Goal: Find specific page/section: Find specific page/section

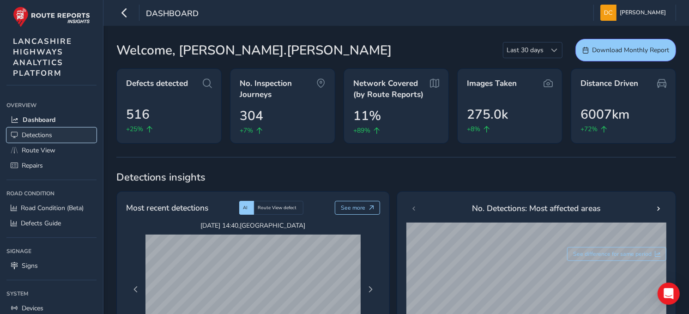
drag, startPoint x: 41, startPoint y: 134, endPoint x: 67, endPoint y: 137, distance: 27.0
click at [41, 134] on span "Detections" at bounding box center [37, 135] width 30 height 9
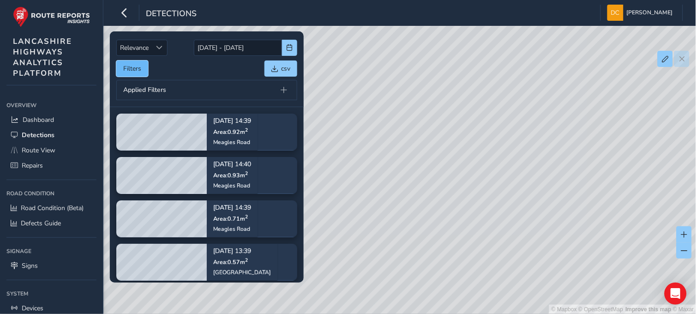
click at [119, 64] on button "Filters" at bounding box center [132, 68] width 32 height 16
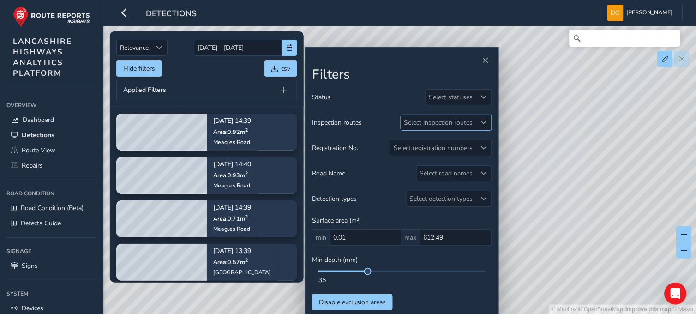
click at [473, 117] on div "Select inspection routes" at bounding box center [438, 122] width 75 height 15
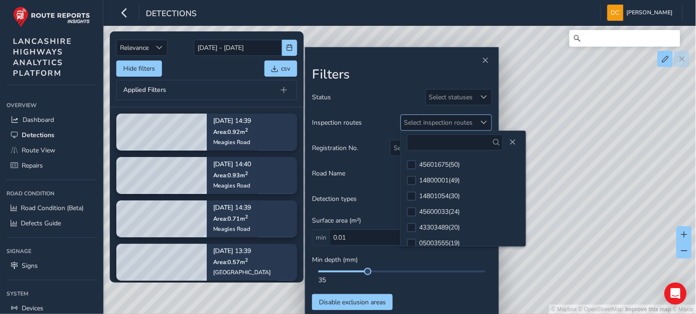
click at [473, 119] on div "Select inspection routes" at bounding box center [438, 122] width 75 height 15
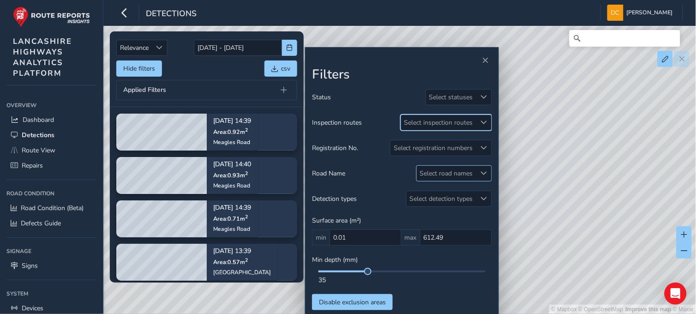
click at [479, 174] on div at bounding box center [483, 173] width 15 height 15
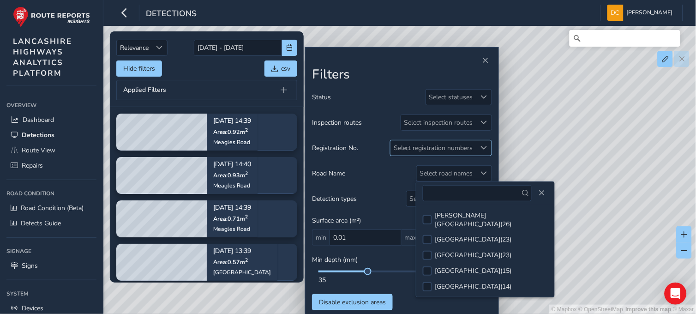
click at [474, 144] on div "Select registration numbers" at bounding box center [434, 147] width 86 height 15
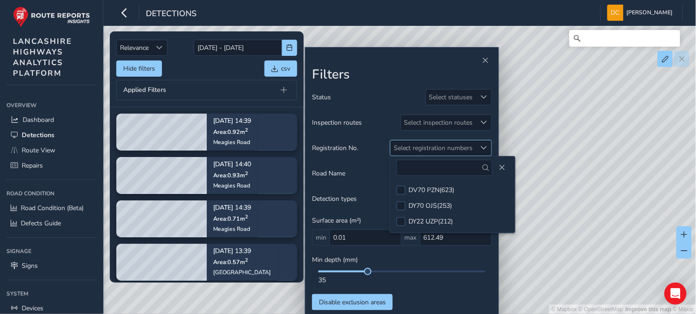
click at [474, 144] on div "Select registration numbers" at bounding box center [434, 147] width 86 height 15
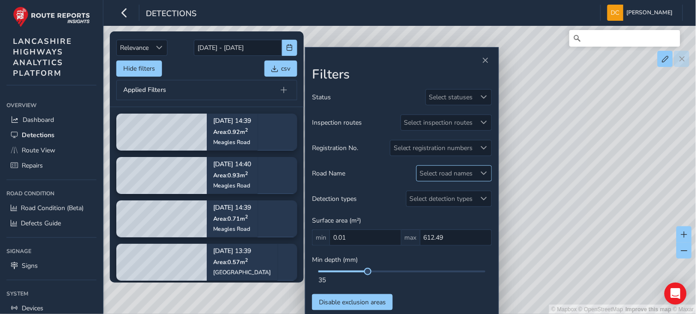
click at [472, 180] on div "Select road names" at bounding box center [447, 173] width 60 height 15
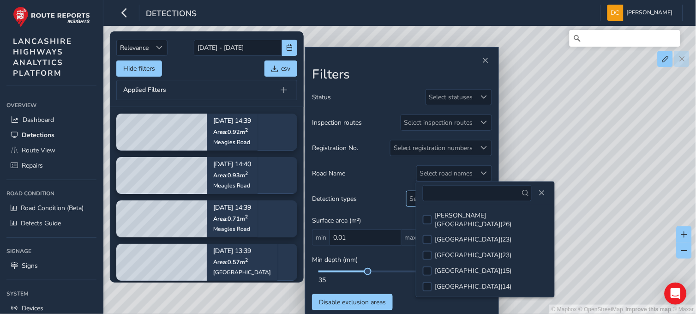
click at [409, 199] on div "Select detection types" at bounding box center [442, 198] width 70 height 15
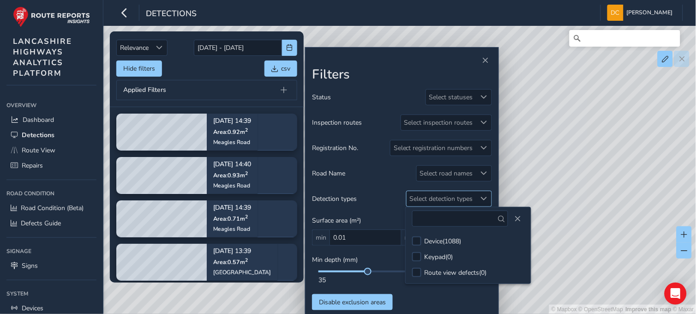
click at [410, 199] on div "Select detection types" at bounding box center [442, 198] width 70 height 15
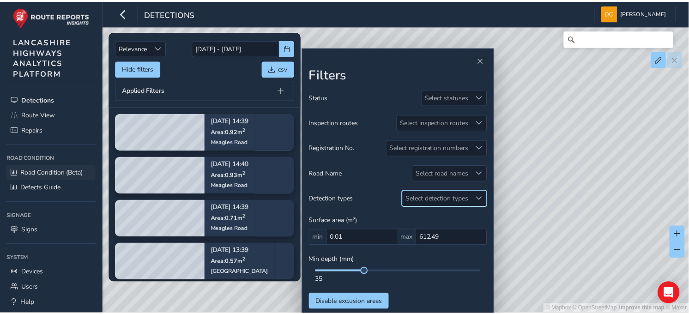
scroll to position [54, 0]
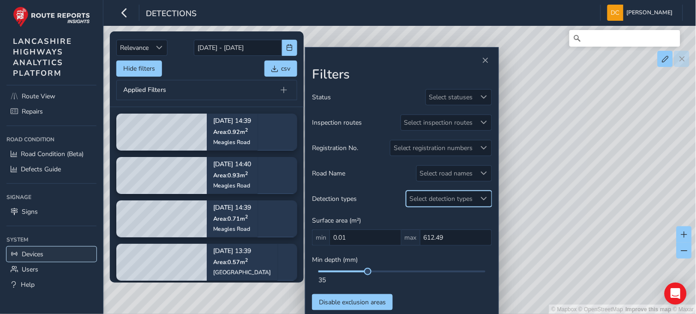
click at [31, 254] on span "Devices" at bounding box center [33, 254] width 22 height 9
